Goal: Information Seeking & Learning: Learn about a topic

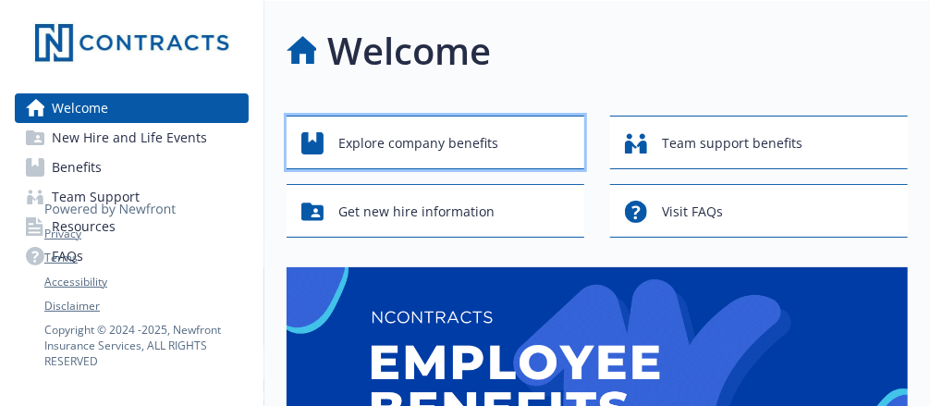
click at [392, 141] on span "Explore company benefits" at bounding box center [418, 143] width 160 height 35
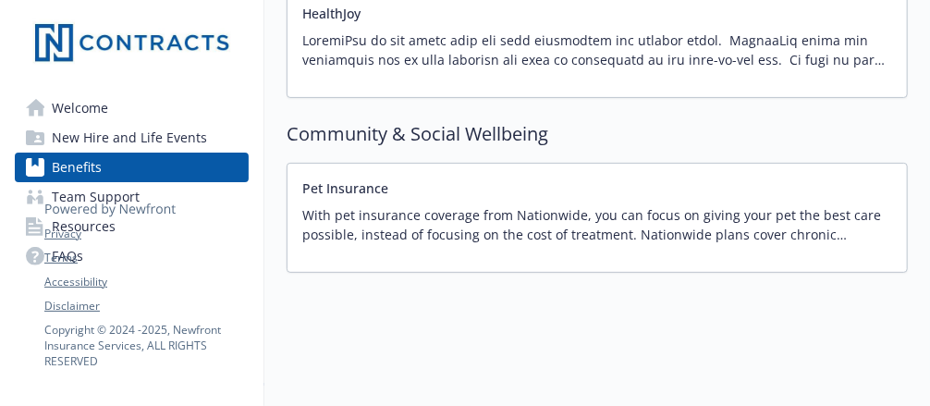
scroll to position [2911, 0]
